Goal: Information Seeking & Learning: Learn about a topic

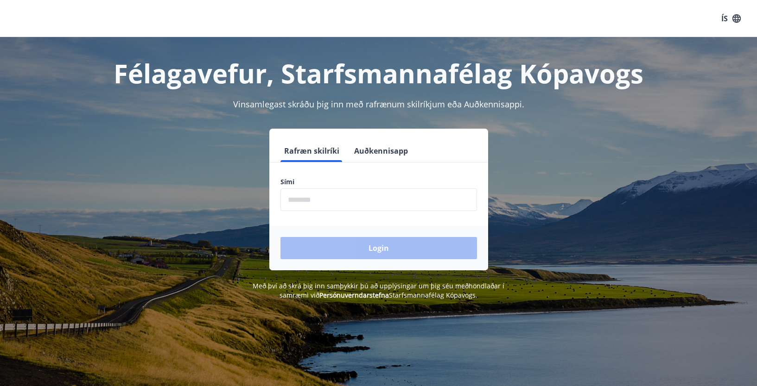
click at [290, 195] on input "phone" at bounding box center [378, 200] width 196 height 23
type input "********"
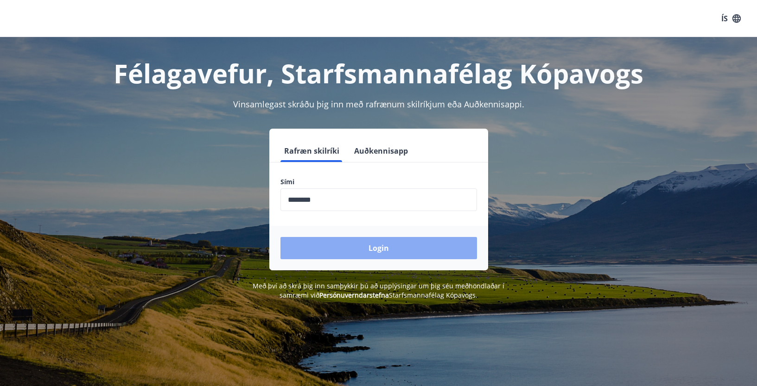
click at [394, 248] on button "Login" at bounding box center [378, 248] width 196 height 22
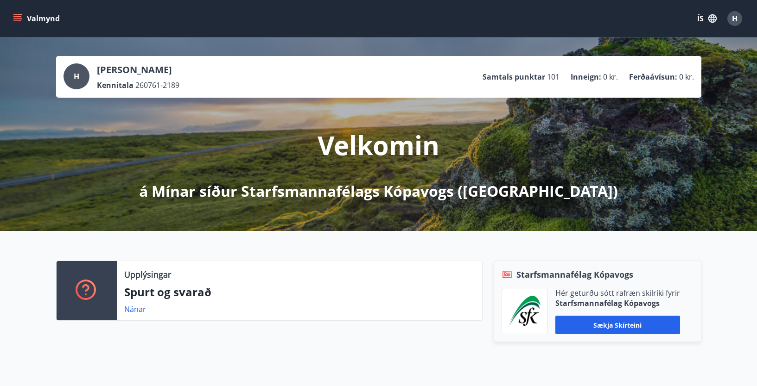
click at [24, 17] on button "Valmynd" at bounding box center [37, 18] width 52 height 17
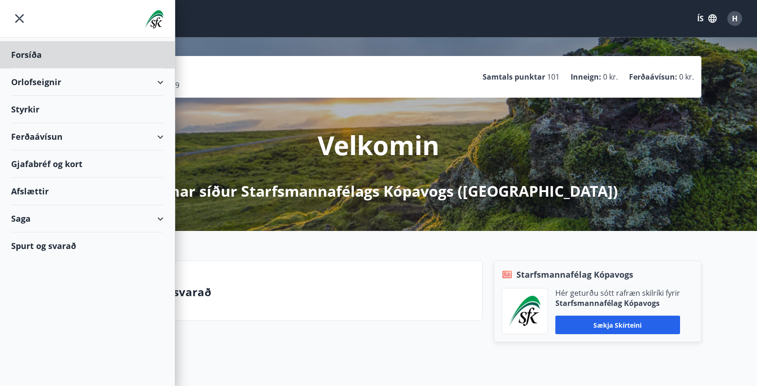
click at [28, 69] on div "Styrkir" at bounding box center [87, 54] width 152 height 27
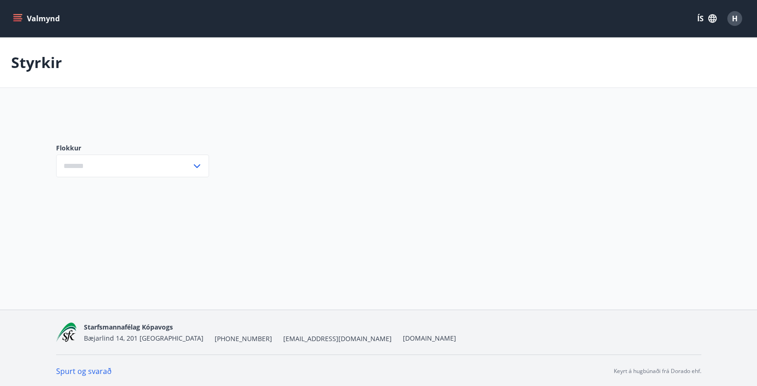
type input "***"
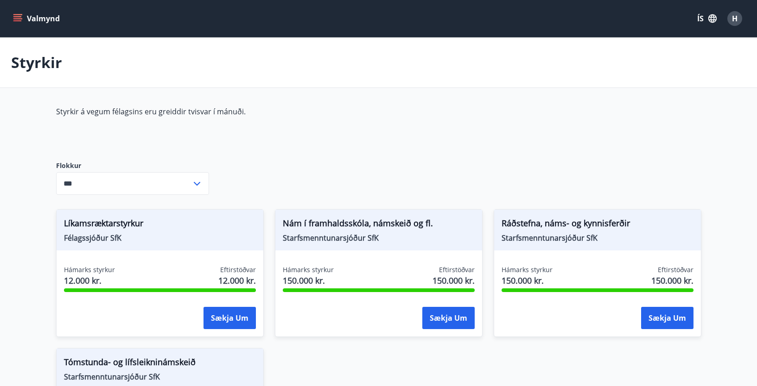
click at [19, 18] on icon "menu" at bounding box center [17, 18] width 9 height 9
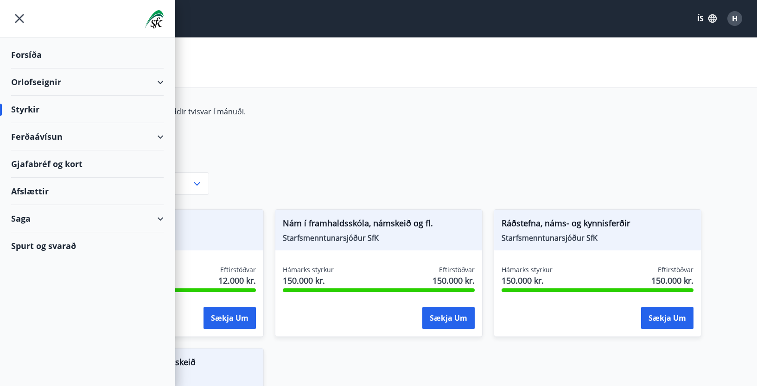
click at [47, 241] on div "Spurt og svarað" at bounding box center [87, 246] width 152 height 27
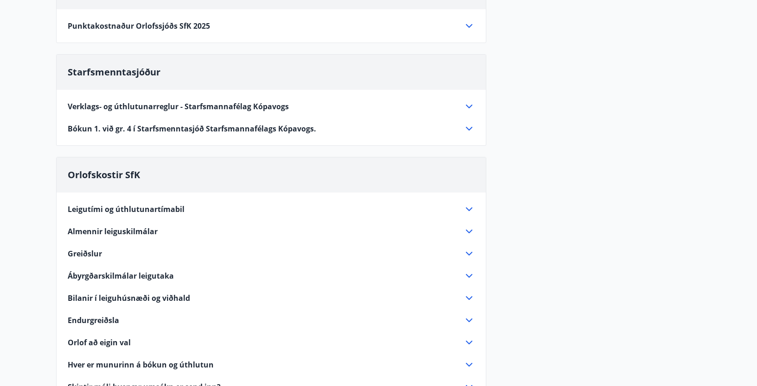
scroll to position [417, 0]
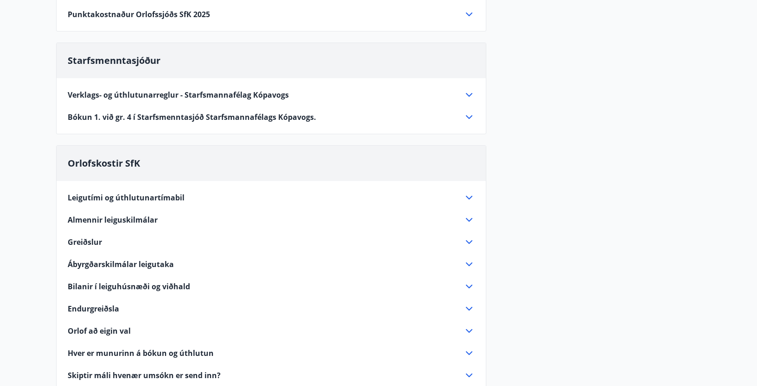
click at [465, 93] on icon at bounding box center [468, 94] width 11 height 11
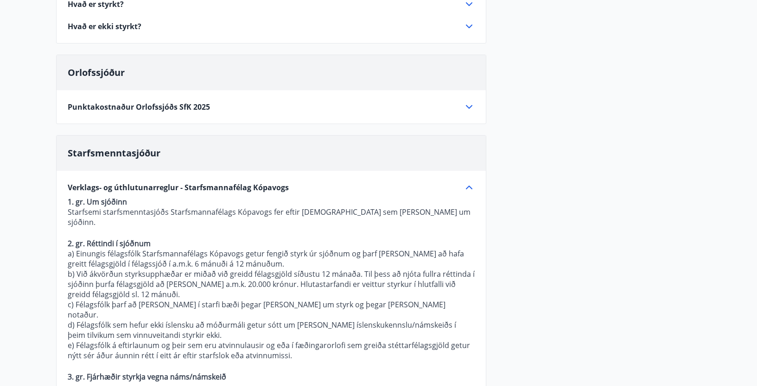
scroll to position [0, 0]
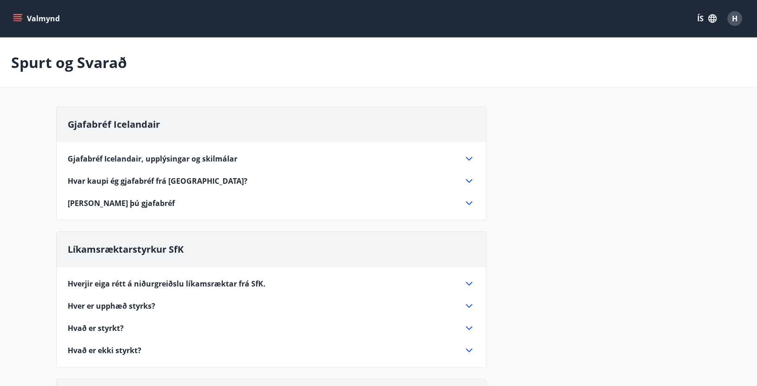
click at [41, 16] on button "Valmynd" at bounding box center [37, 18] width 52 height 17
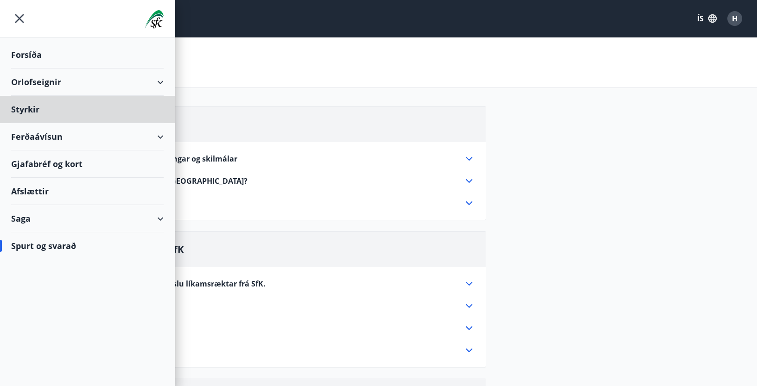
click at [25, 54] on div "Forsíða" at bounding box center [87, 54] width 152 height 27
